Goal: Task Accomplishment & Management: Manage account settings

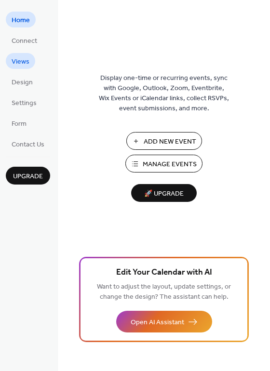
click at [20, 63] on span "Views" at bounding box center [21, 62] width 18 height 10
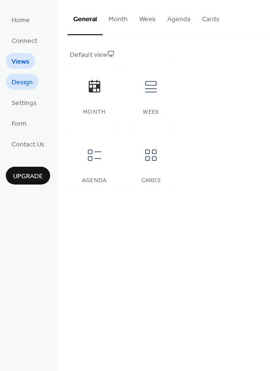
click at [22, 81] on span "Design" at bounding box center [22, 82] width 21 height 10
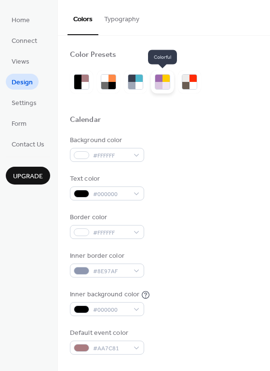
click at [163, 79] on div at bounding box center [165, 78] width 7 height 7
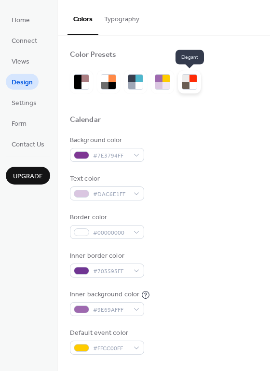
click at [190, 79] on div at bounding box center [192, 78] width 7 height 7
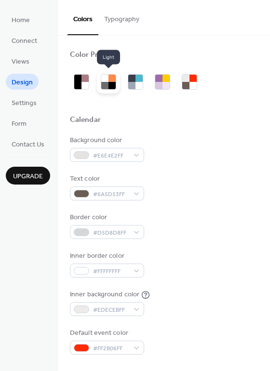
click at [110, 80] on div at bounding box center [111, 78] width 7 height 7
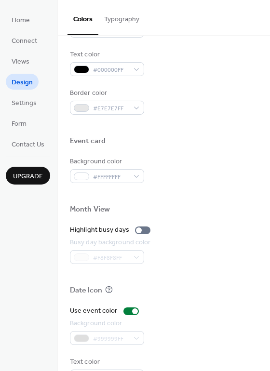
scroll to position [412, 0]
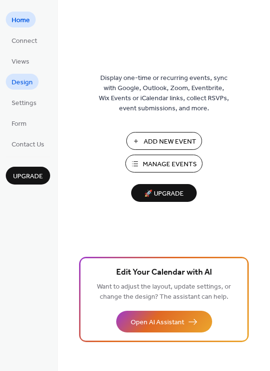
click at [23, 74] on link "Design" at bounding box center [22, 82] width 33 height 16
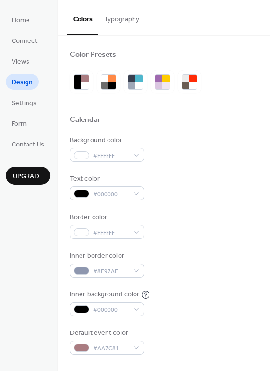
click at [205, 85] on div at bounding box center [164, 81] width 188 height 23
click at [181, 81] on div at bounding box center [189, 81] width 23 height 23
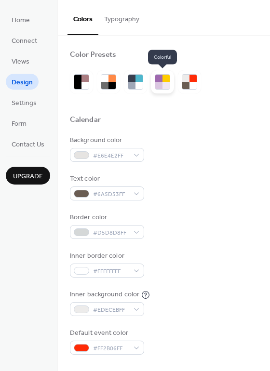
click at [162, 85] on div at bounding box center [158, 85] width 7 height 7
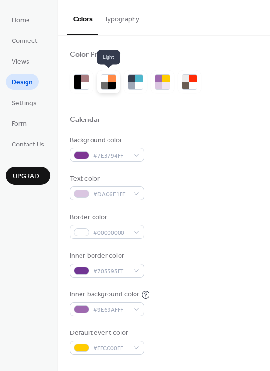
click at [115, 85] on div at bounding box center [111, 85] width 7 height 7
